Goal: Contribute content

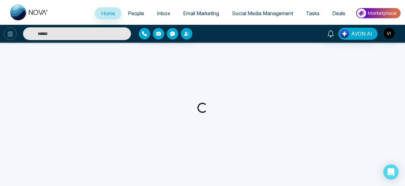
click at [12, 37] on icon at bounding box center [10, 34] width 8 height 8
select select "*"
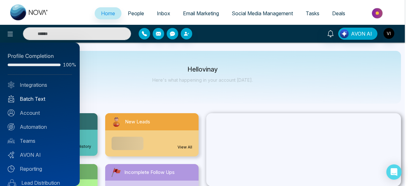
click at [41, 99] on link "Batch Text" at bounding box center [40, 99] width 64 height 8
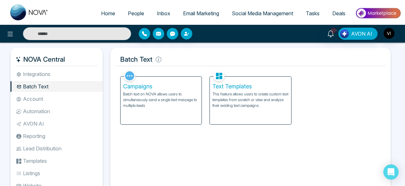
click at [251, 97] on p "This feature allows users to create custom text templates from scratch or view …" at bounding box center [250, 99] width 76 height 17
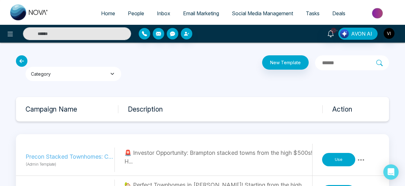
click at [87, 74] on button "Category" at bounding box center [73, 74] width 96 height 14
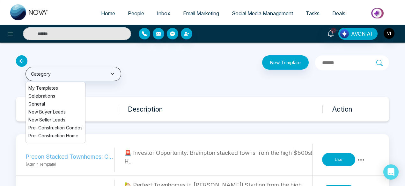
click at [49, 104] on li "General" at bounding box center [55, 104] width 59 height 7
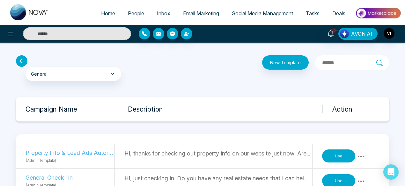
click at [326, 63] on input "text" at bounding box center [348, 63] width 55 height 8
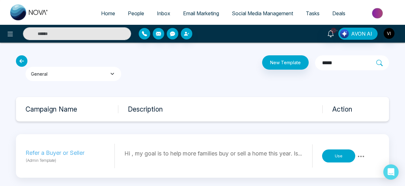
click at [85, 77] on button "General" at bounding box center [73, 74] width 96 height 14
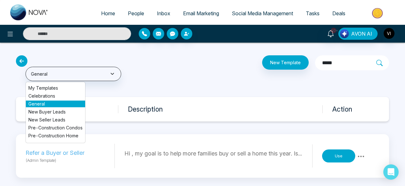
click at [53, 95] on li "Celebrations" at bounding box center [55, 96] width 59 height 7
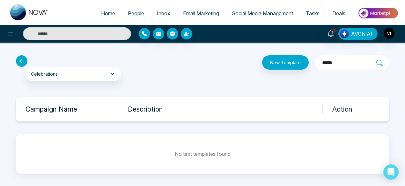
click at [323, 61] on input "*****" at bounding box center [348, 63] width 55 height 8
type input "*"
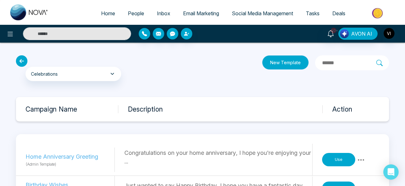
click at [269, 65] on button "New Template" at bounding box center [285, 62] width 47 height 14
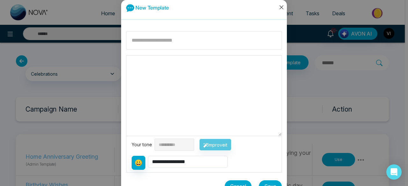
click at [279, 8] on icon "close" at bounding box center [281, 7] width 5 height 5
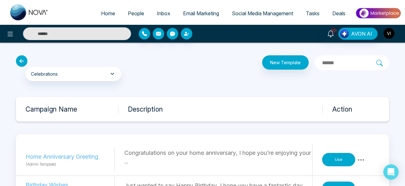
click at [389, 31] on img "button" at bounding box center [388, 33] width 11 height 11
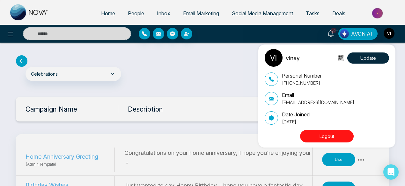
click at [323, 136] on button "Logout" at bounding box center [327, 136] width 54 height 12
